Goal: Find specific page/section: Find specific page/section

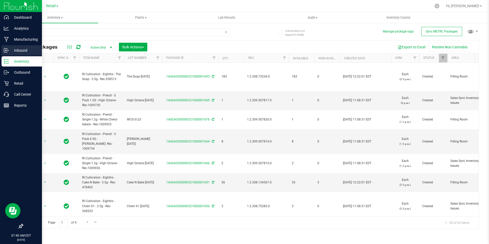
click at [17, 47] on p "Inbound" at bounding box center [24, 50] width 31 height 6
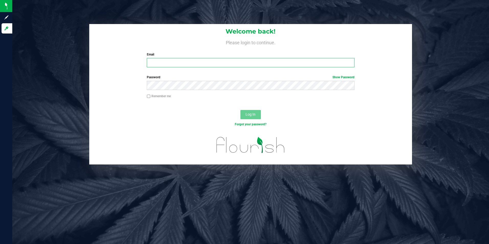
type input "[EMAIL_ADDRESS][DOMAIN_NAME]"
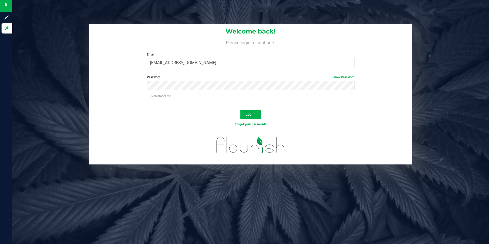
click at [262, 113] on div "Log In" at bounding box center [250, 116] width 323 height 17
click at [252, 115] on span "Log In" at bounding box center [251, 114] width 10 height 4
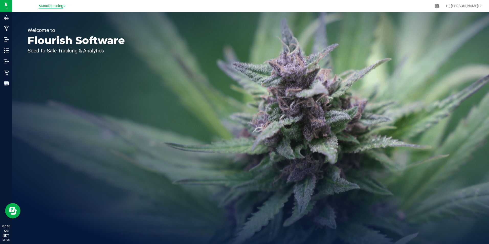
click at [59, 6] on span "Manufacturing" at bounding box center [51, 6] width 25 height 5
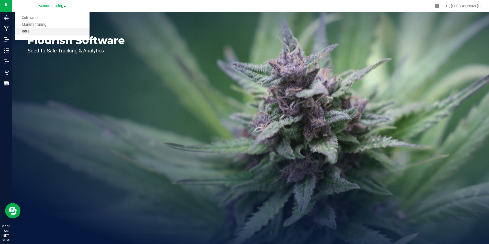
click at [48, 30] on link "Retail" at bounding box center [52, 31] width 75 height 7
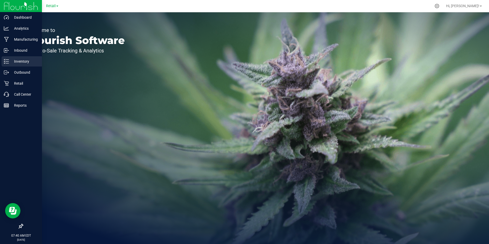
click at [25, 62] on p "Inventory" at bounding box center [24, 61] width 31 height 6
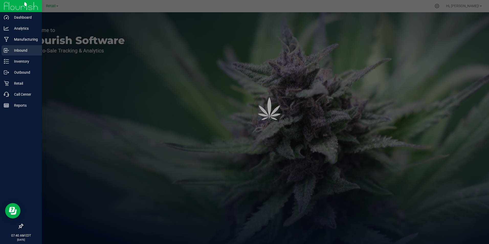
click at [25, 50] on p "Inbound" at bounding box center [24, 50] width 31 height 6
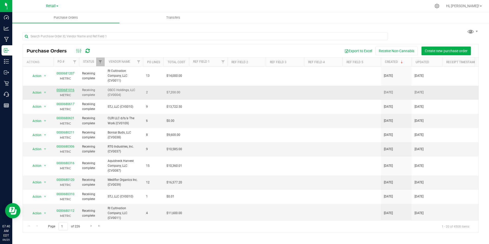
click at [64, 88] on link "0000681016" at bounding box center [66, 90] width 18 height 4
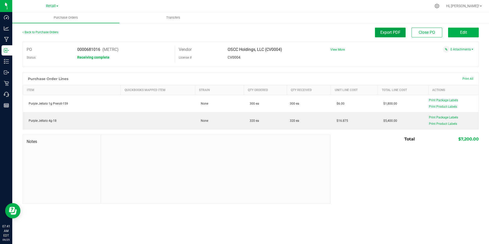
click at [385, 29] on button "Export PDF" at bounding box center [390, 33] width 31 height 10
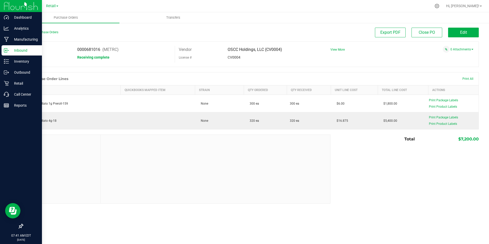
click at [14, 52] on p "Inbound" at bounding box center [24, 50] width 31 height 6
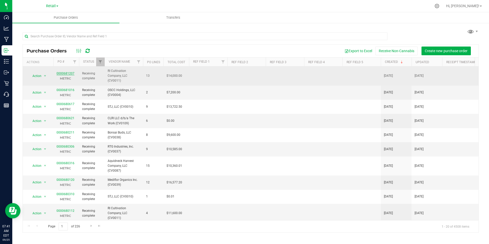
click at [68, 72] on link "0000681207" at bounding box center [66, 74] width 18 height 4
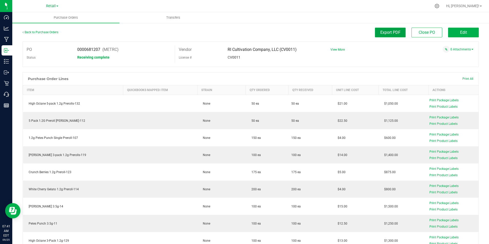
click at [386, 35] on span "Export PDF" at bounding box center [391, 32] width 20 height 5
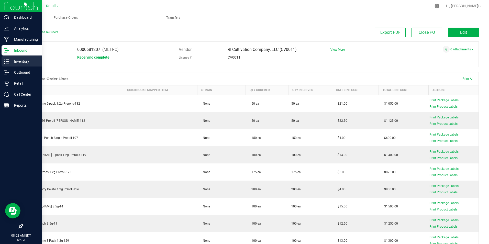
click at [23, 61] on p "Inventory" at bounding box center [24, 61] width 31 height 6
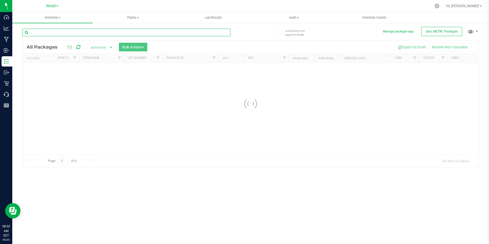
click at [76, 31] on input "text" at bounding box center [127, 33] width 208 height 8
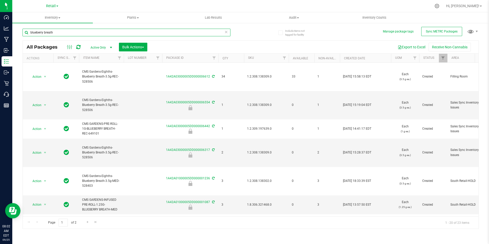
type input "blueberry breath"
drag, startPoint x: 66, startPoint y: 31, endPoint x: -1, endPoint y: 30, distance: 67.6
click at [0, 30] on html "Dashboard Analytics Manufacturing Inbound Inventory Outbound Retail Call Center…" at bounding box center [244, 122] width 489 height 244
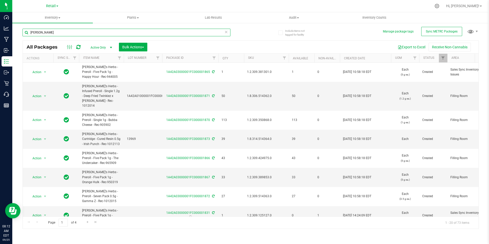
type input "[PERSON_NAME]"
click at [23, 31] on input "[PERSON_NAME]" at bounding box center [127, 33] width 208 height 8
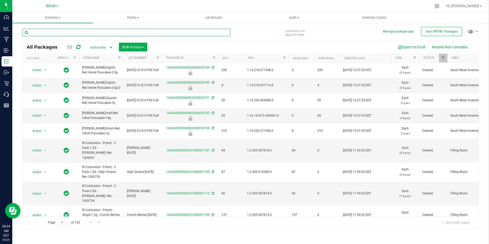
drag, startPoint x: 40, startPoint y: 33, endPoint x: 37, endPoint y: 36, distance: 4.6
click at [40, 34] on input "text" at bounding box center [127, 33] width 208 height 8
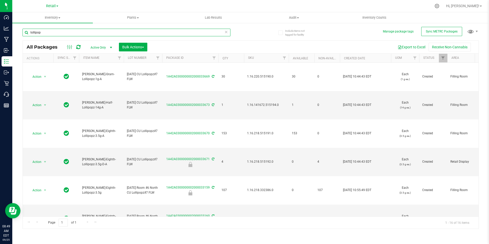
type input "lollipop"
click at [342, 219] on div "Page 1 of 1 1 - 16 of 16 items" at bounding box center [251, 223] width 456 height 12
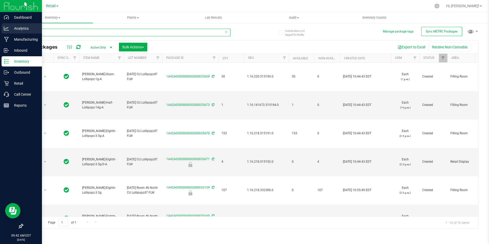
drag, startPoint x: 47, startPoint y: 35, endPoint x: 4, endPoint y: 30, distance: 43.6
click at [4, 30] on div "Dashboard Analytics Manufacturing Inbound Inventory Outbound Retail Call Center…" at bounding box center [244, 122] width 489 height 244
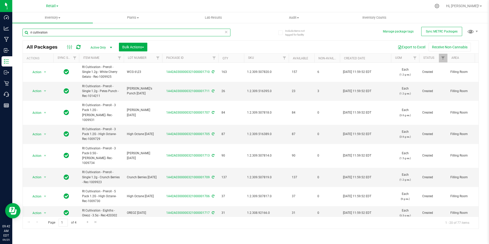
type input "ri cultivation"
click at [109, 5] on div at bounding box center [262, 6] width 340 height 10
